Goal: Find specific page/section: Find specific page/section

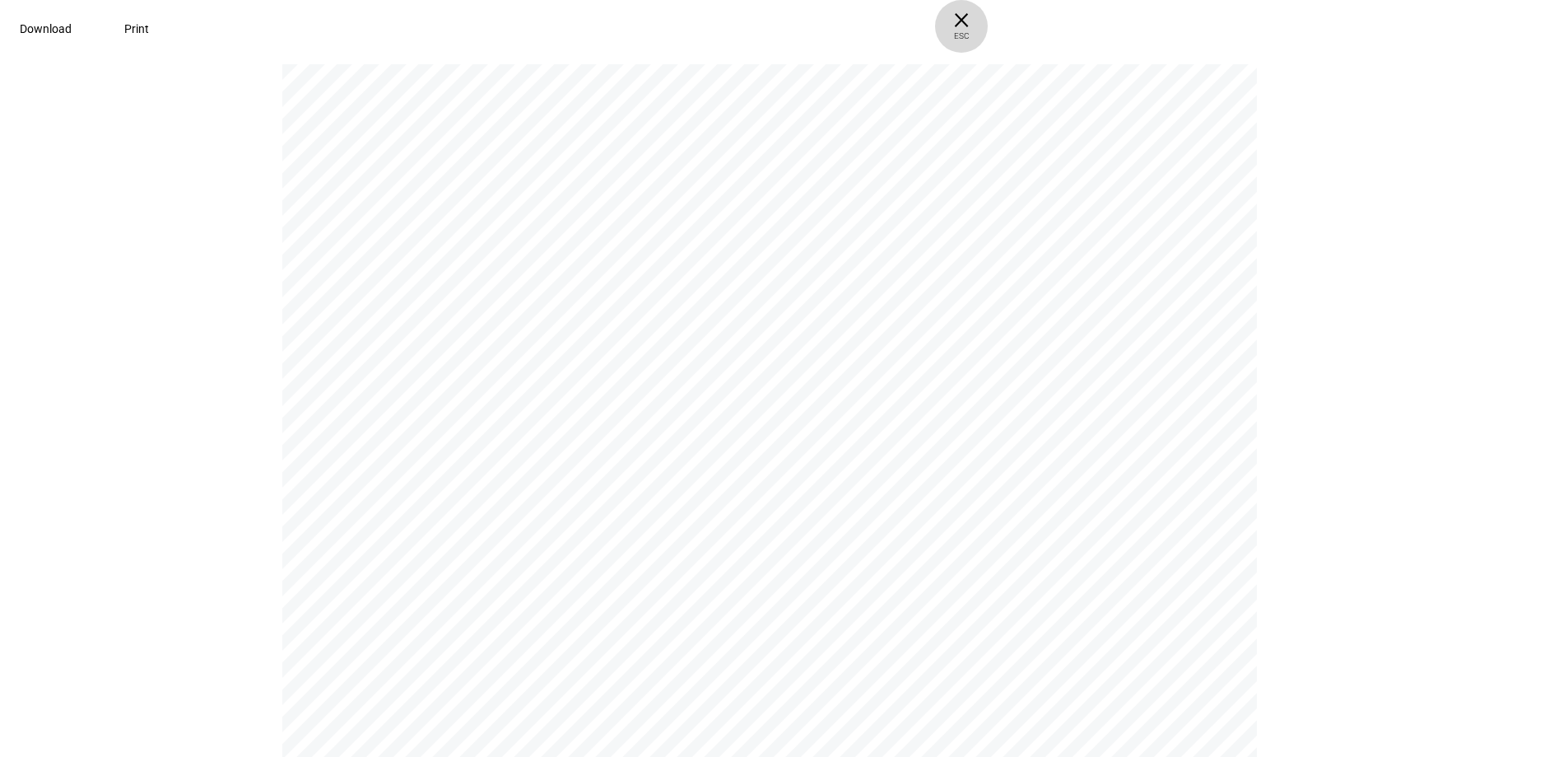
click at [988, 28] on span "× ESC" at bounding box center [961, 26] width 53 height 53
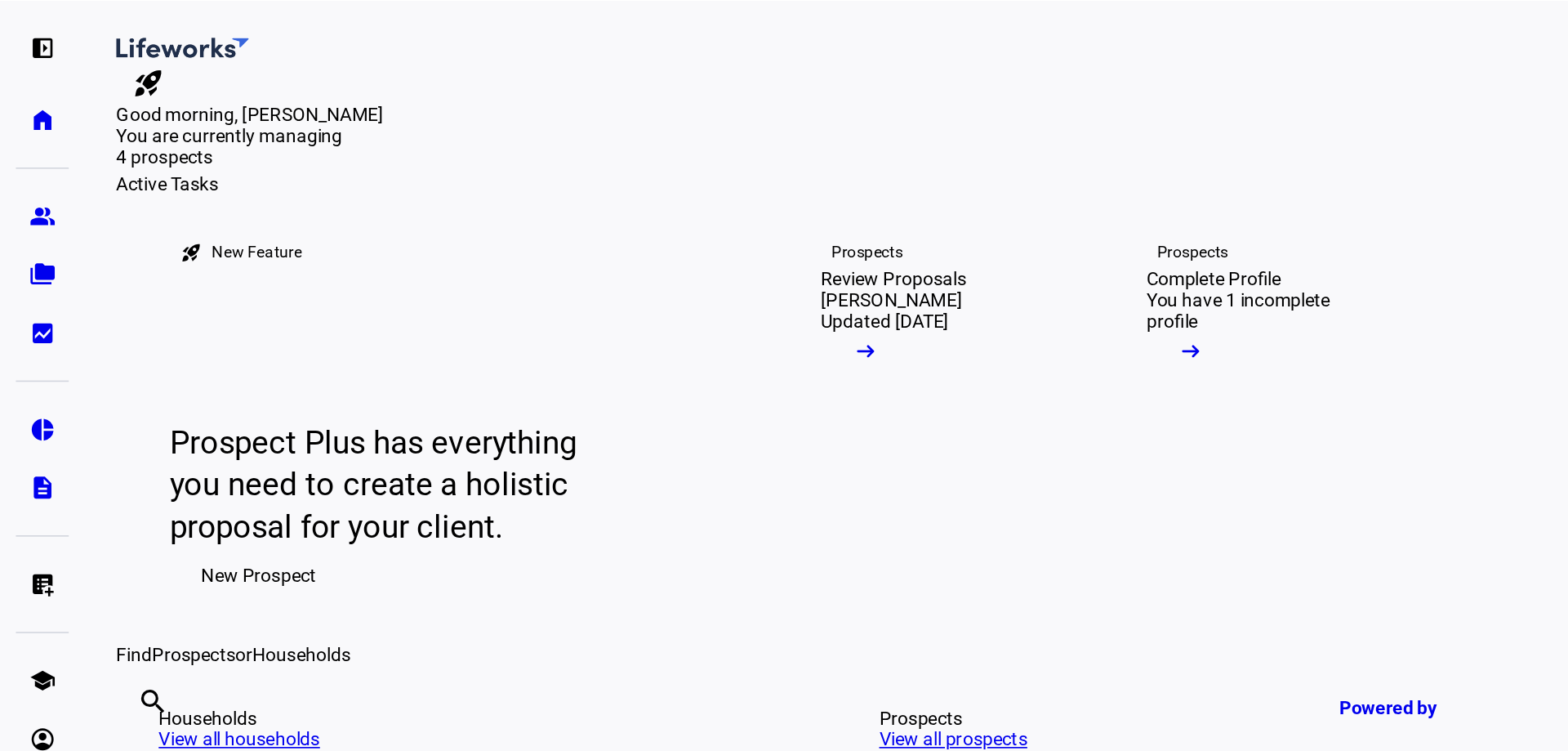
scroll to position [245, 0]
